Goal: Ask a question: Seek information or help from site administrators or community

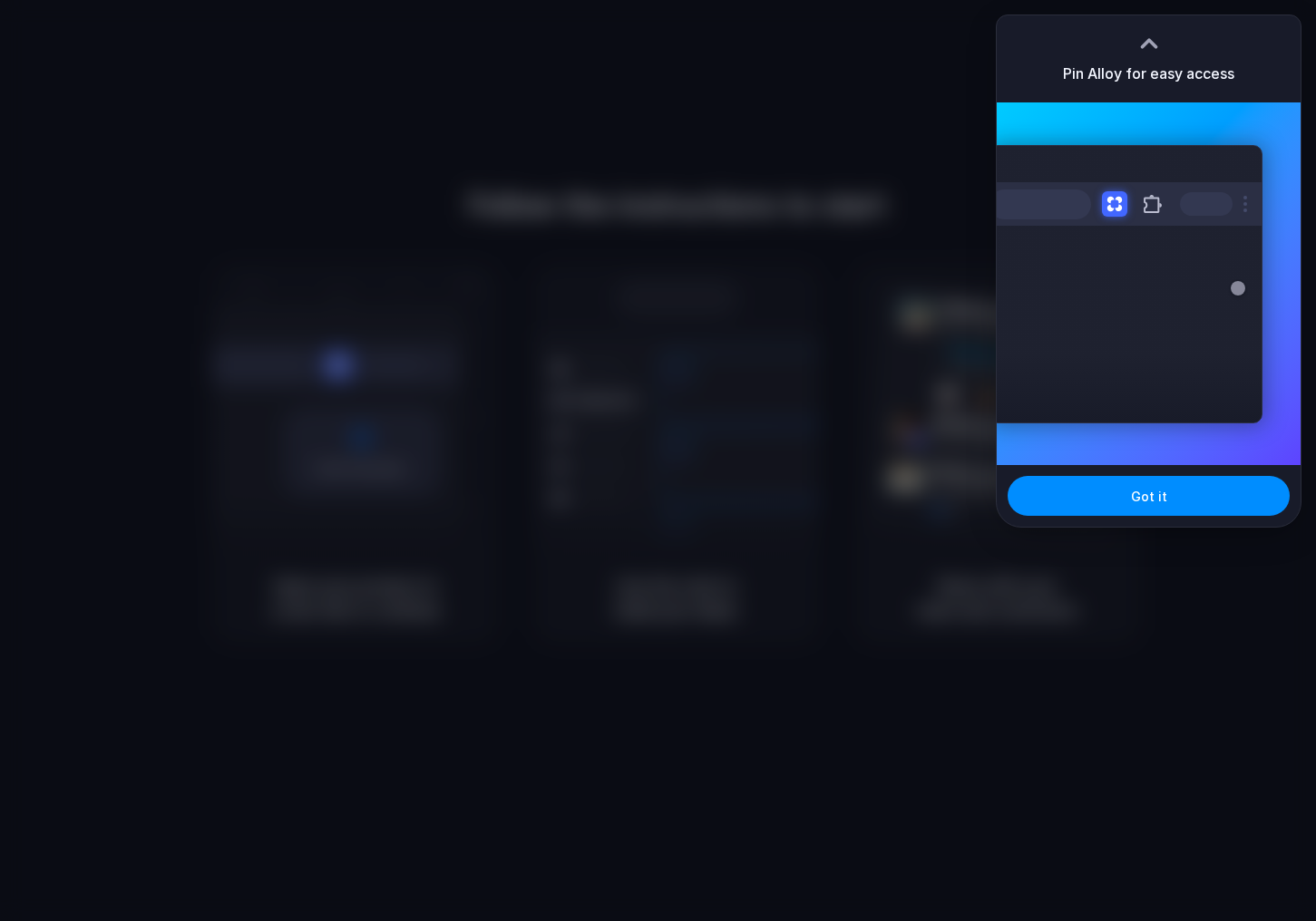
click at [670, 121] on div at bounding box center [658, 460] width 1316 height 921
click at [1082, 502] on button "Got it" at bounding box center [1149, 496] width 282 height 40
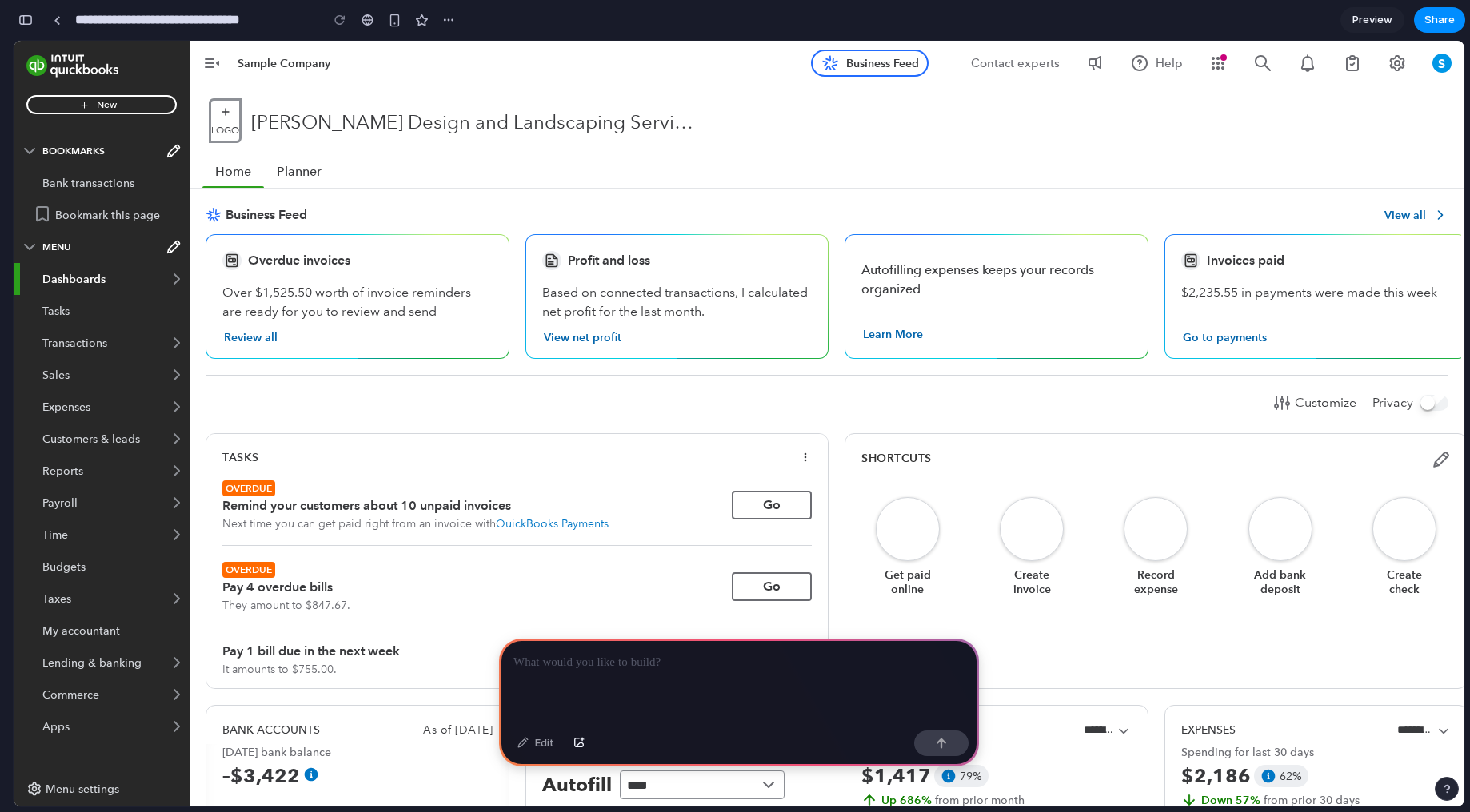
click at [649, 672] on div at bounding box center [739, 681] width 480 height 85
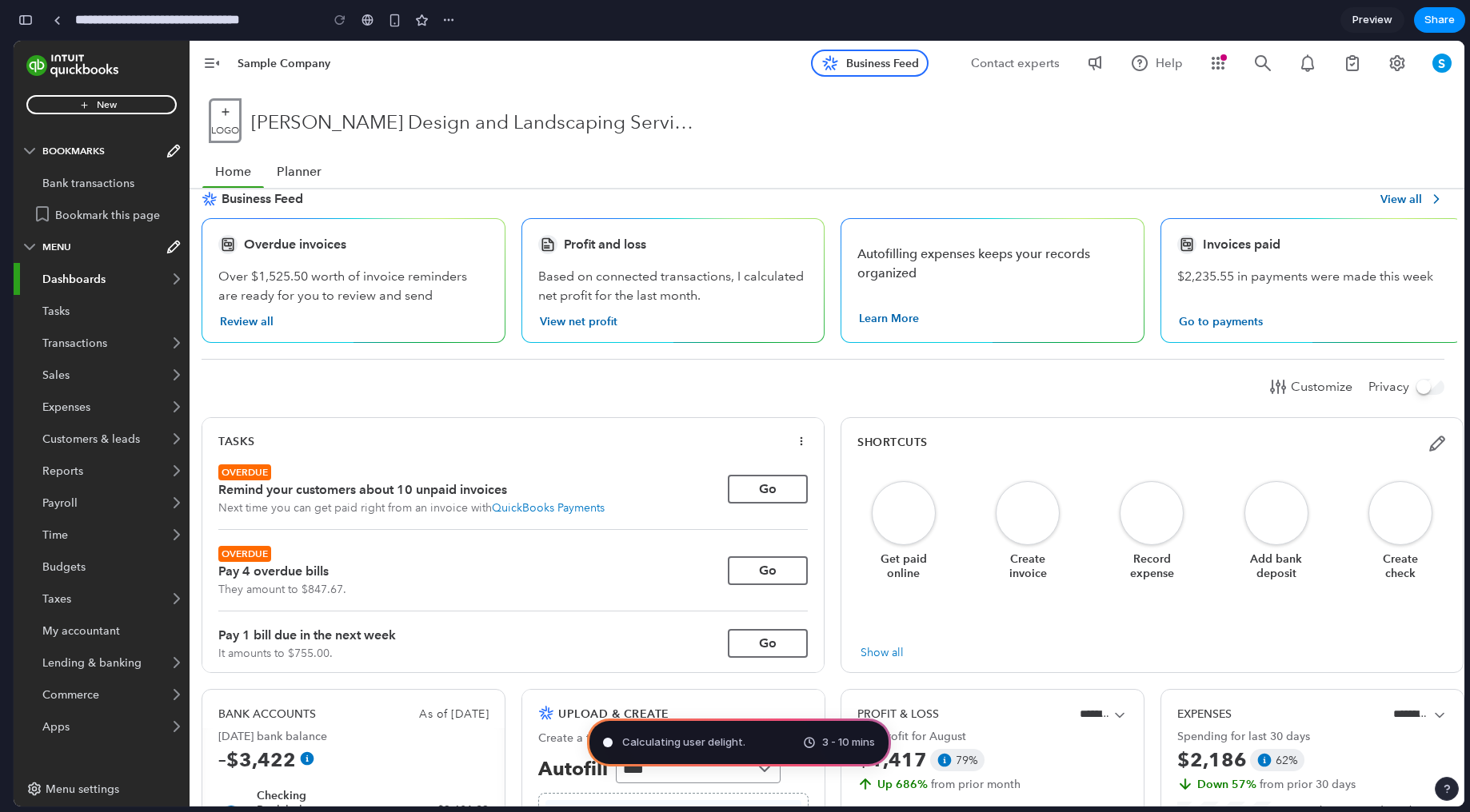
scroll to position [0, 4]
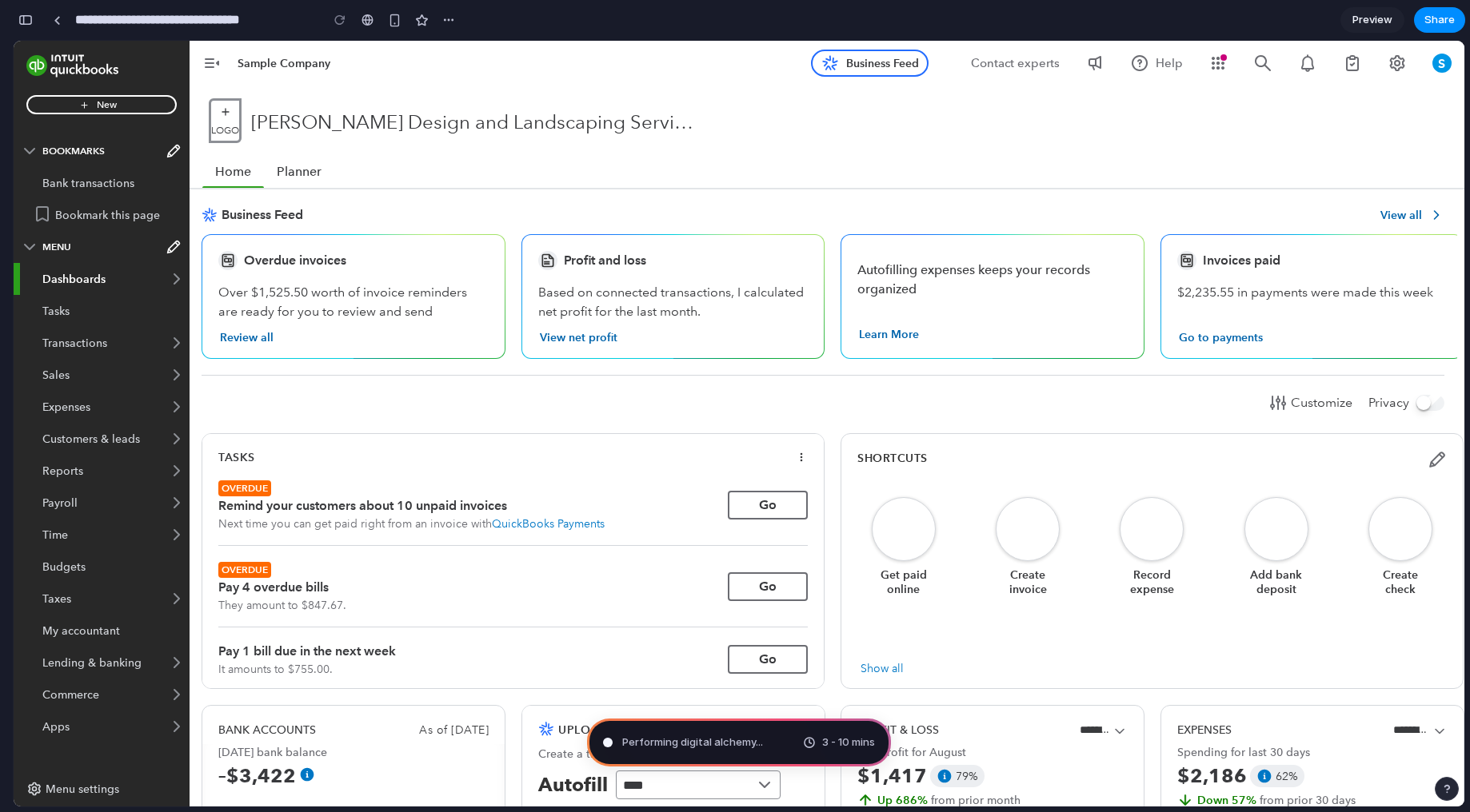
type input "**********"
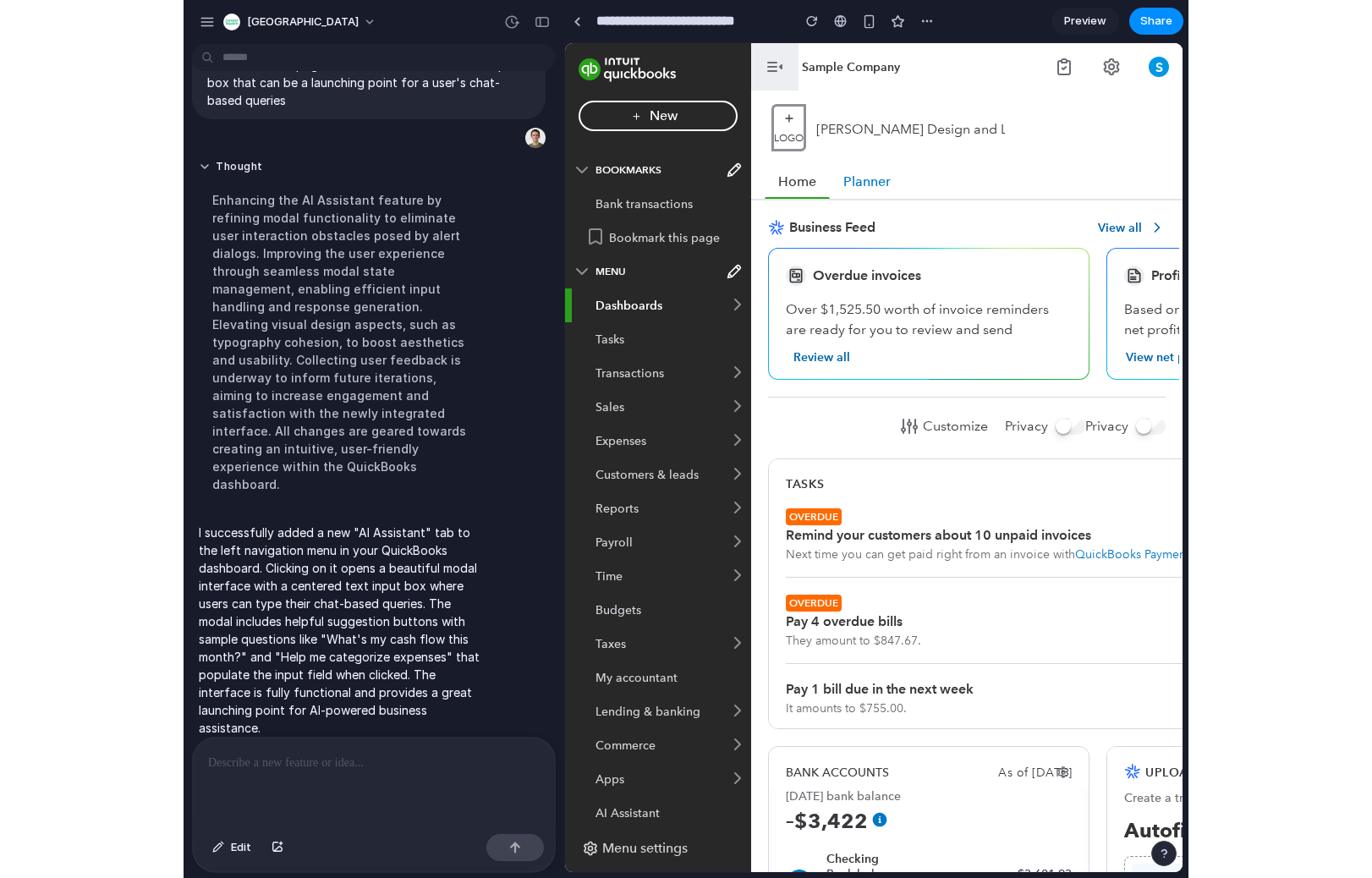
scroll to position [0, 0]
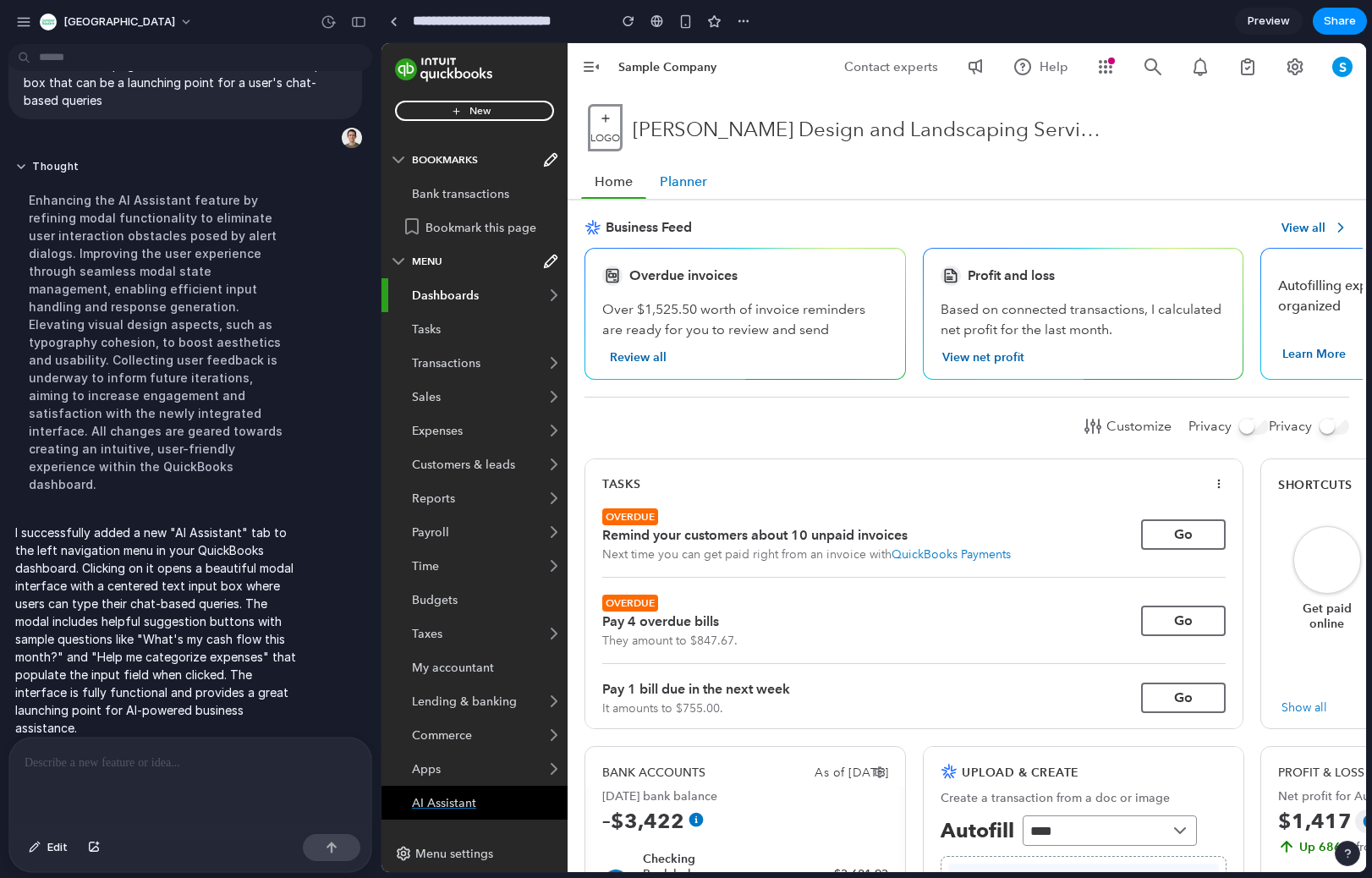
click at [486, 802] on span "AI Assistant" at bounding box center [475, 802] width 186 height 34
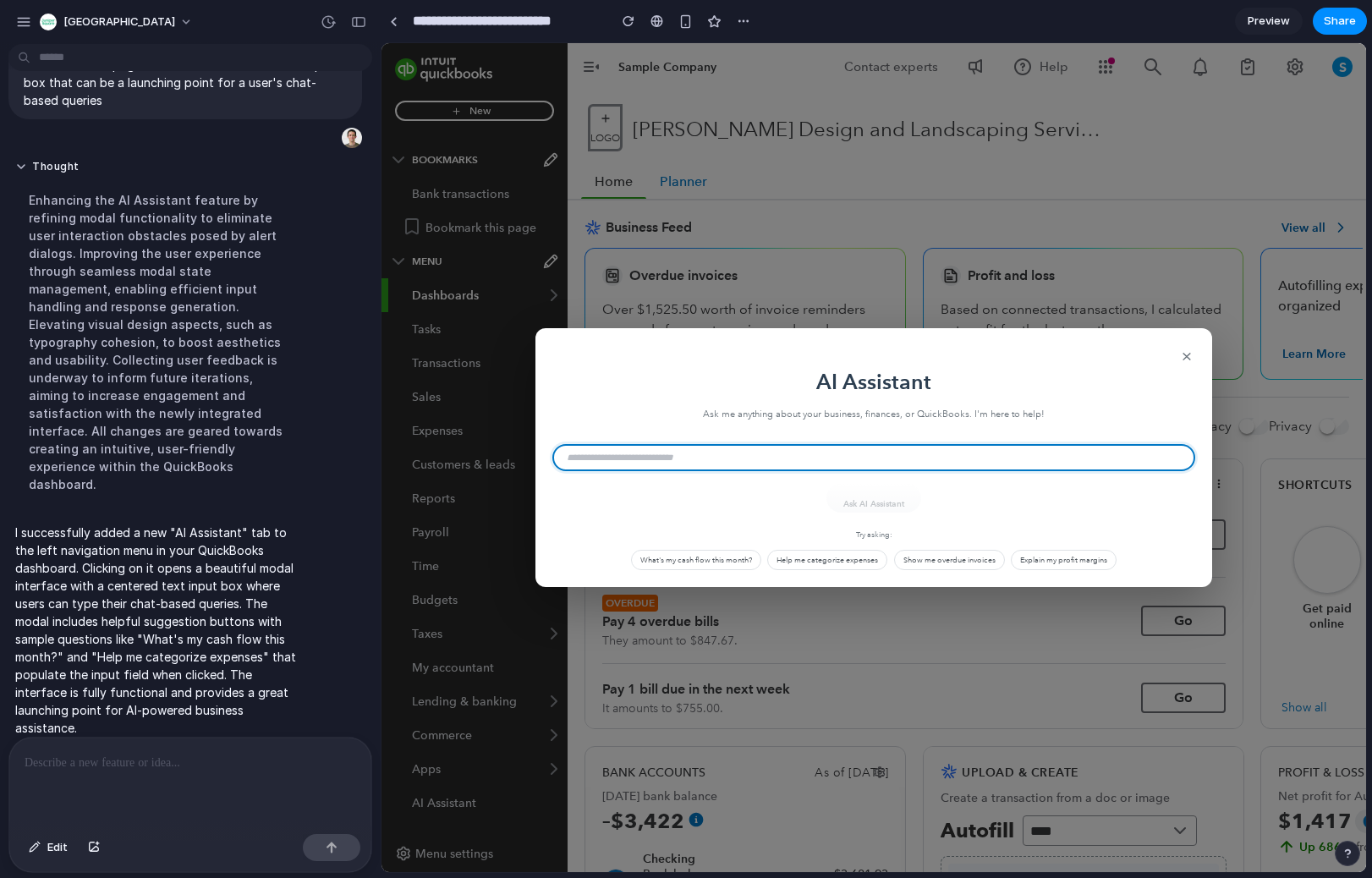
click at [640, 468] on input "text" at bounding box center [873, 457] width 643 height 27
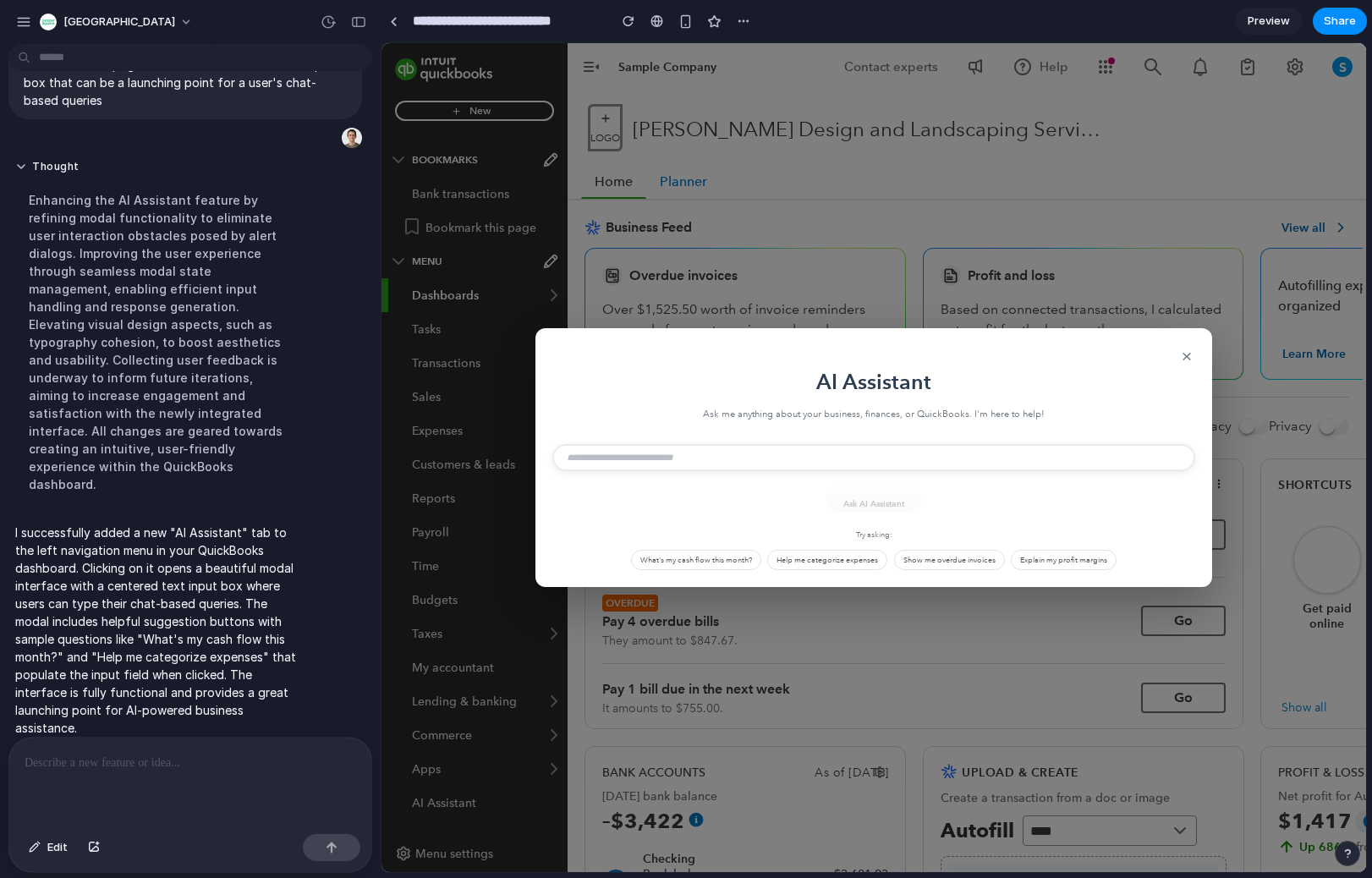
click at [857, 382] on h1 "AI Assistant" at bounding box center [873, 382] width 643 height 23
click at [862, 382] on h1 "AI Assistant" at bounding box center [873, 382] width 643 height 23
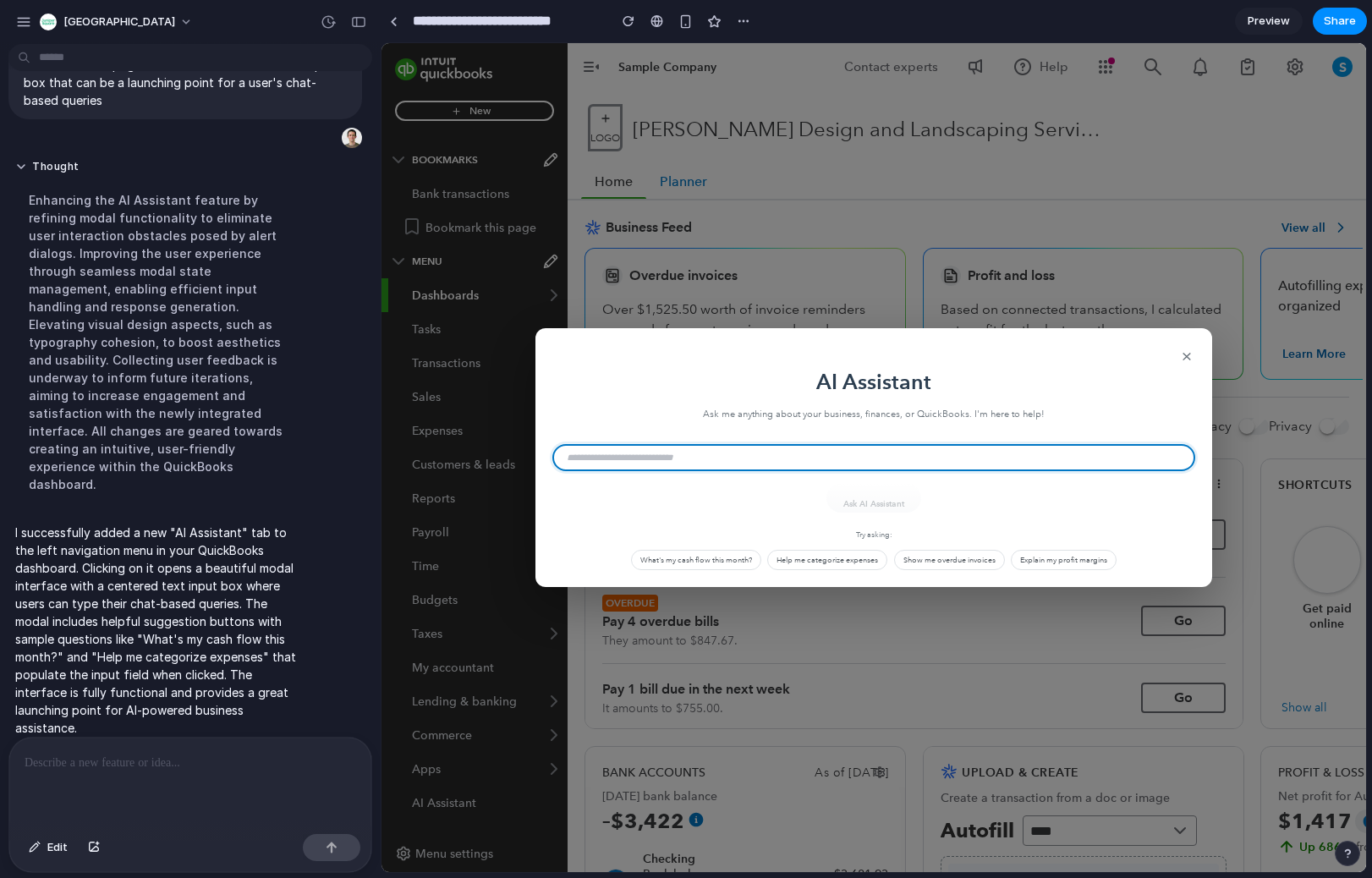
click at [861, 454] on input "text" at bounding box center [873, 457] width 643 height 27
click at [864, 417] on p "Ask me anything about your business, finances, or QuickBooks. I'm here to help!" at bounding box center [873, 416] width 643 height 16
click at [845, 456] on input "text" at bounding box center [873, 457] width 643 height 27
type input "**********"
click at [826, 483] on button "Ask AI Assistant" at bounding box center [873, 497] width 95 height 29
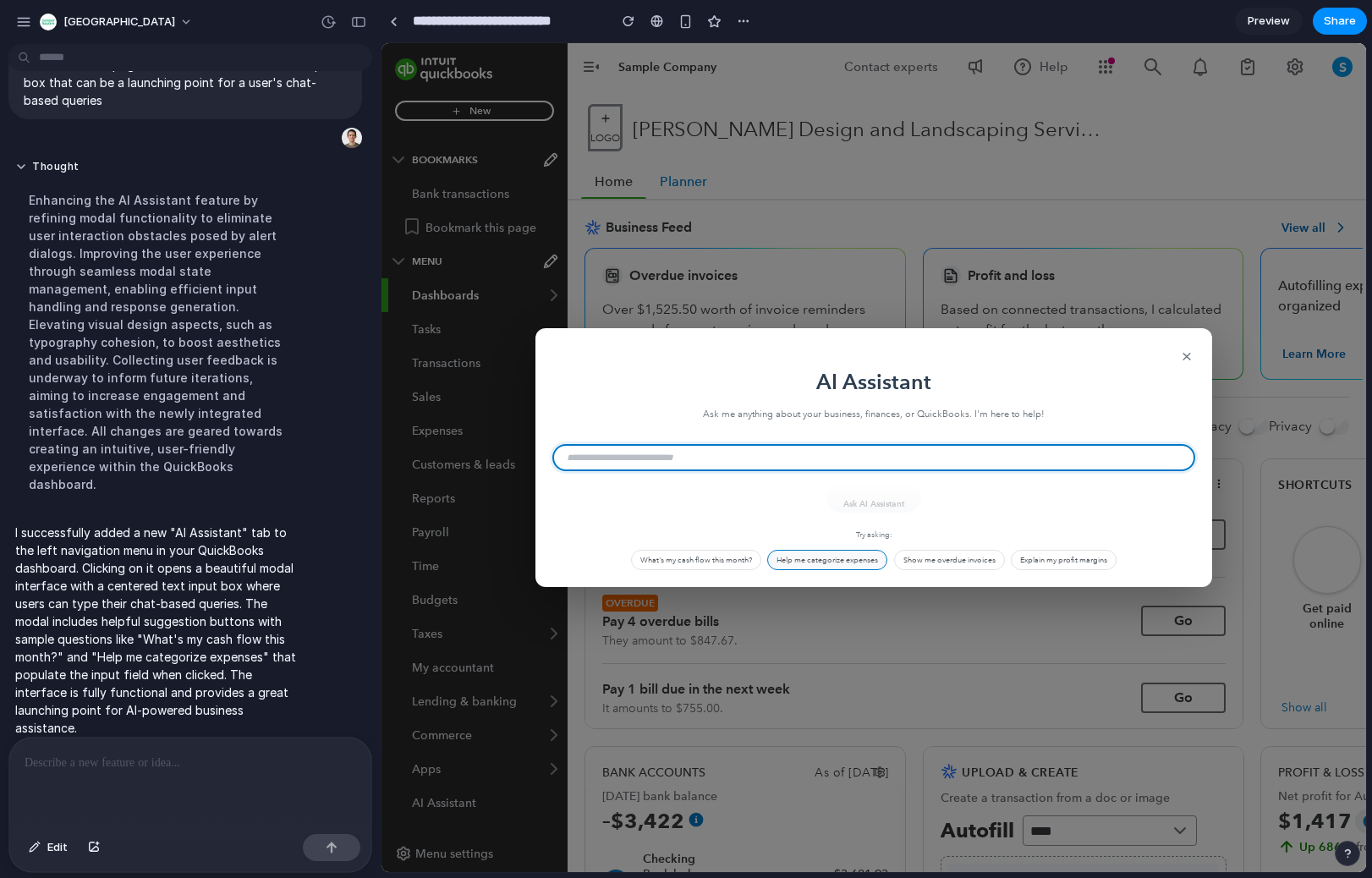
click at [852, 561] on button "Help me categorize expenses" at bounding box center [827, 559] width 120 height 20
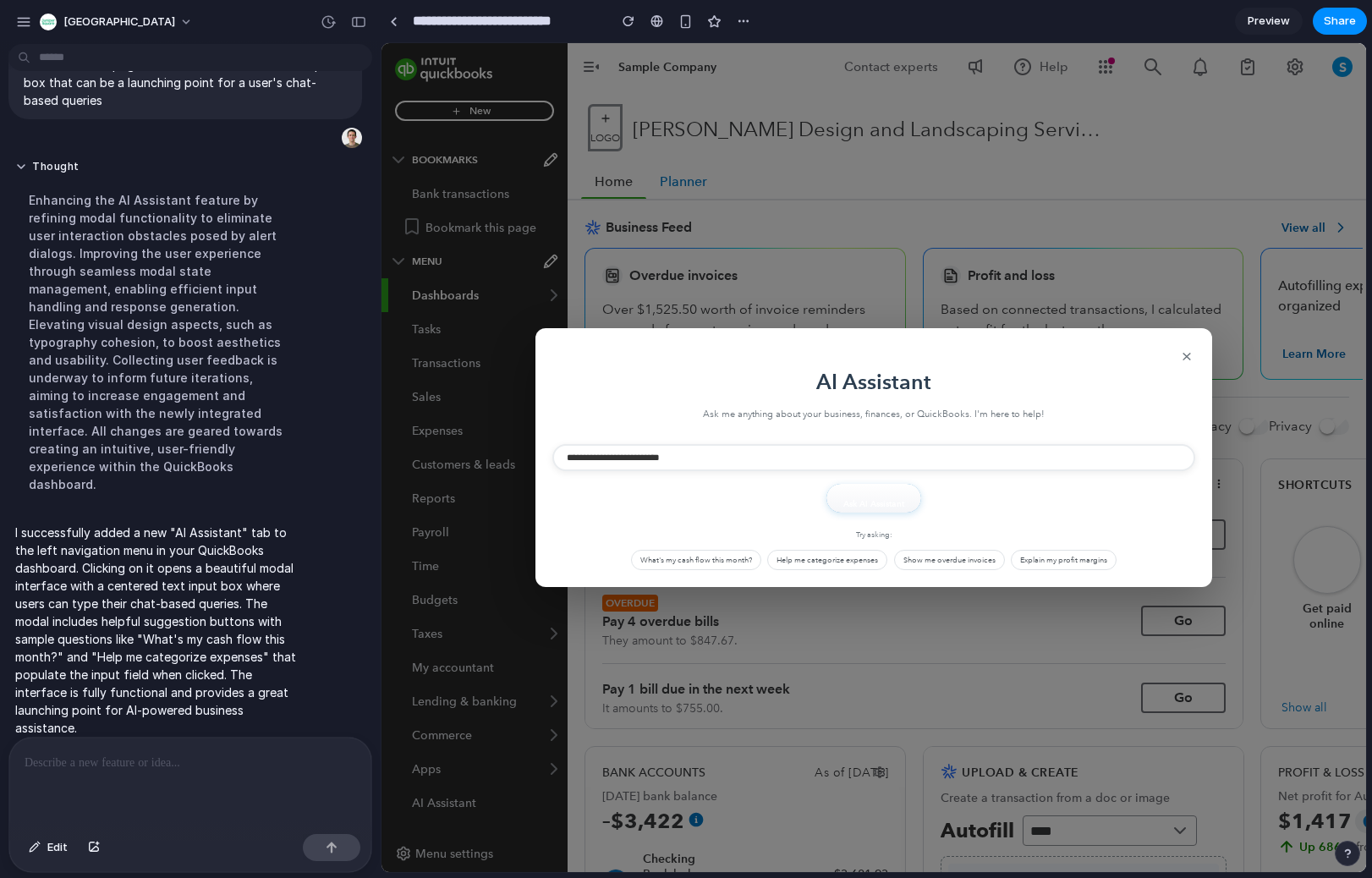
click at [695, 540] on div "Try asking: What's my cash flow this month? Help me categorize expenses Show me…" at bounding box center [873, 550] width 643 height 42
click at [697, 557] on button "What's my cash flow this month?" at bounding box center [696, 559] width 130 height 20
click at [980, 559] on button "Show me overdue invoices" at bounding box center [949, 559] width 110 height 20
click at [1094, 562] on button "Explain my profit margins" at bounding box center [1063, 559] width 106 height 20
type input "**********"
